Goal: Information Seeking & Learning: Learn about a topic

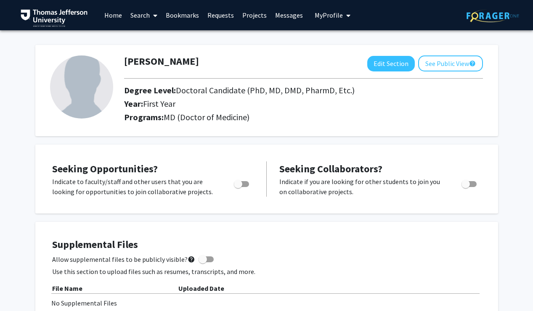
click at [141, 20] on link "Search" at bounding box center [143, 14] width 35 height 29
click at [151, 39] on span "Faculty/Staff" at bounding box center [157, 38] width 62 height 17
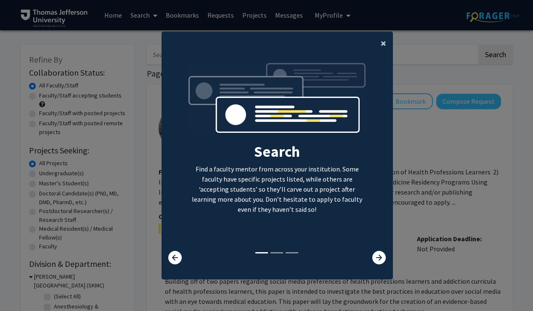
click at [382, 40] on span "×" at bounding box center [382, 43] width 5 height 13
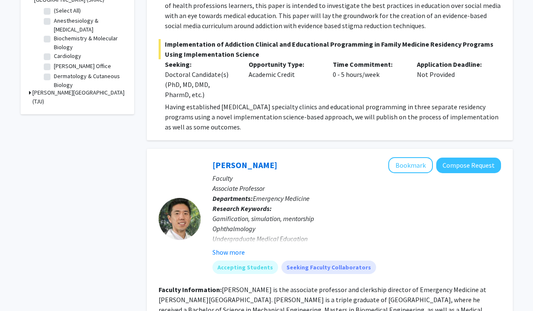
scroll to position [159, 0]
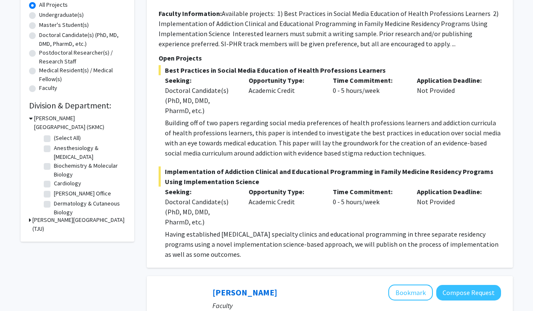
click at [31, 221] on div "[PERSON_NAME][GEOGRAPHIC_DATA] (TJU)" at bounding box center [77, 225] width 97 height 18
click at [32, 222] on h3 "[PERSON_NAME][GEOGRAPHIC_DATA] (TJU)" at bounding box center [78, 225] width 93 height 18
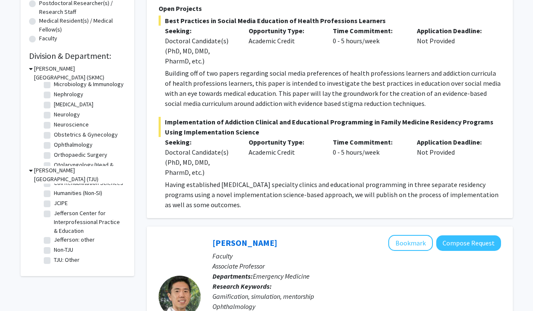
scroll to position [228, 0]
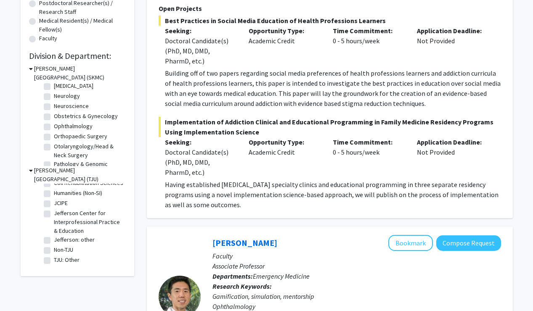
click at [86, 140] on label "Orthopaedic Surgery" at bounding box center [80, 136] width 53 height 9
click at [59, 137] on input "Orthopaedic Surgery" at bounding box center [56, 134] width 5 height 5
checkbox input "true"
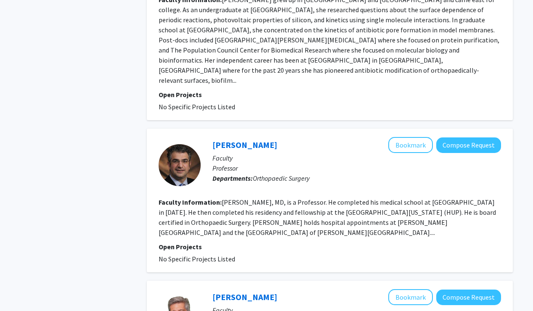
scroll to position [1624, 0]
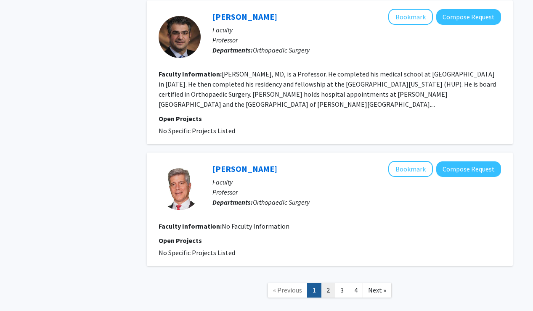
click at [323, 283] on link "2" at bounding box center [328, 290] width 14 height 15
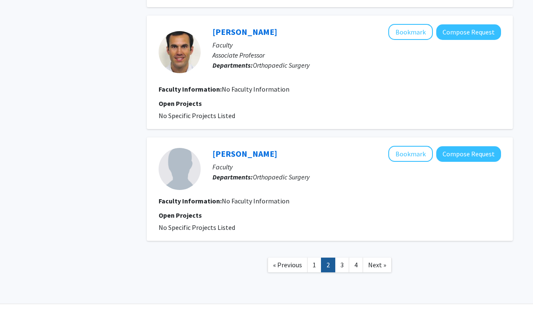
scroll to position [1015, 0]
click at [339, 268] on link "3" at bounding box center [342, 264] width 14 height 15
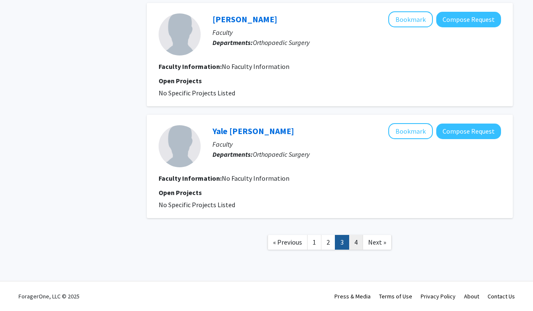
scroll to position [988, 0]
click at [355, 244] on link "4" at bounding box center [356, 242] width 14 height 15
